Goal: Find specific page/section: Find specific page/section

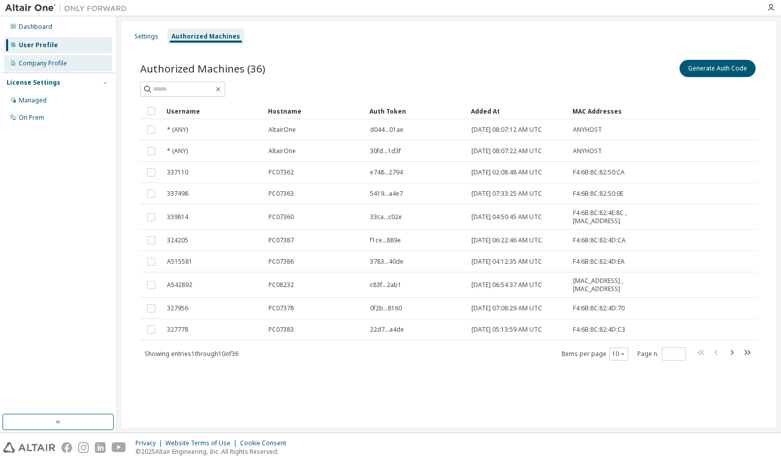
click at [49, 62] on div "Company Profile" at bounding box center [43, 63] width 48 height 8
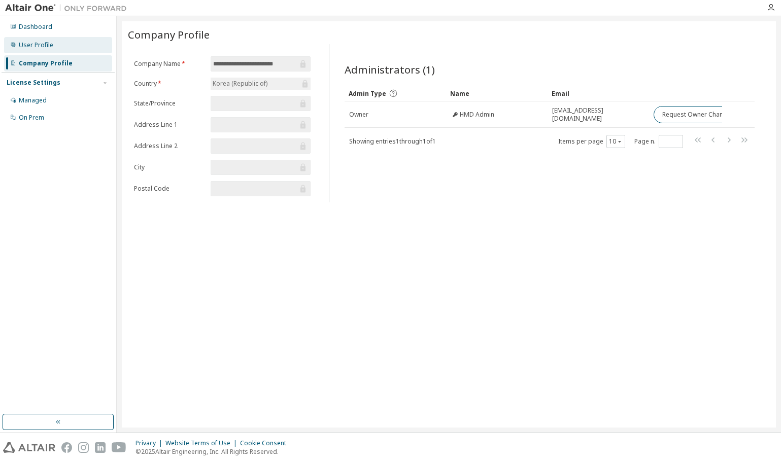
click at [45, 43] on div "User Profile" at bounding box center [36, 45] width 34 height 8
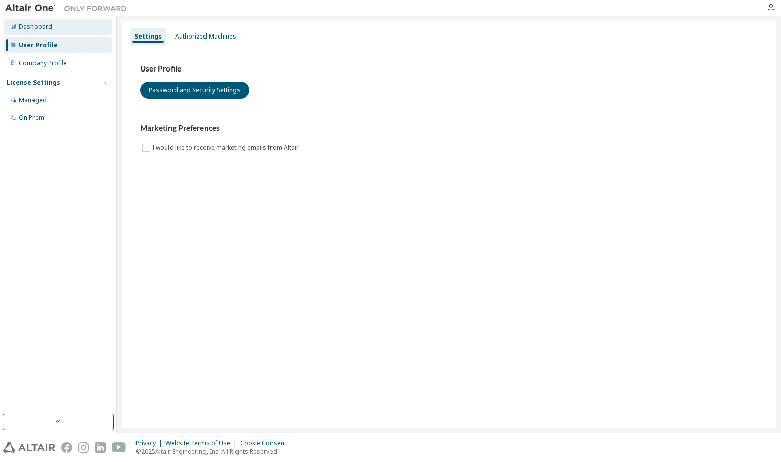
click at [40, 30] on div "Dashboard" at bounding box center [35, 27] width 33 height 8
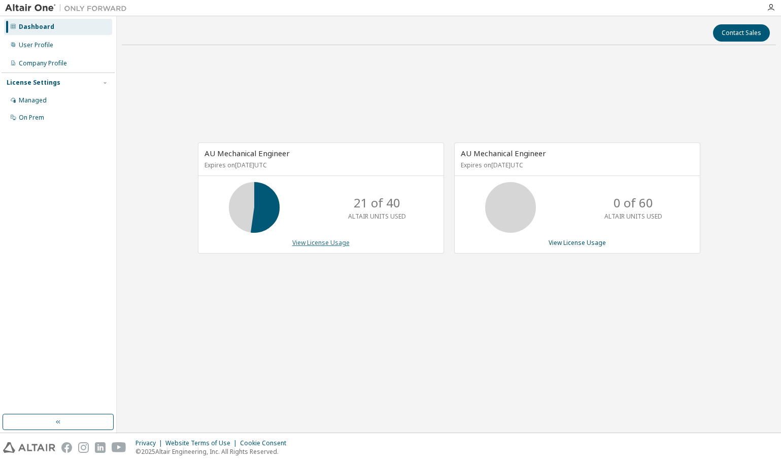
click at [323, 242] on link "View License Usage" at bounding box center [320, 242] width 57 height 9
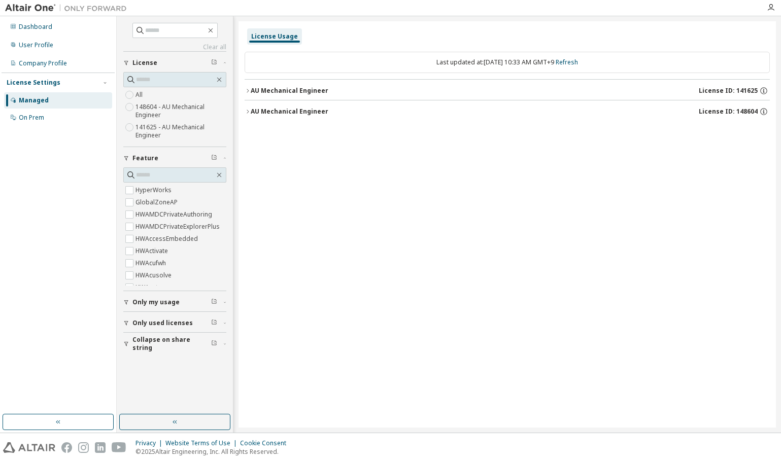
click at [300, 88] on div "AU Mechanical Engineer" at bounding box center [290, 91] width 78 height 8
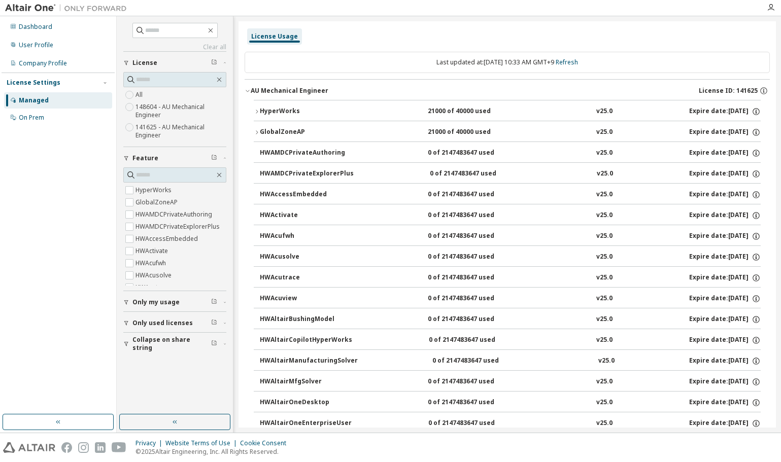
click at [296, 113] on div "HyperWorks" at bounding box center [305, 111] width 91 height 9
